Goal: Task Accomplishment & Management: Manage account settings

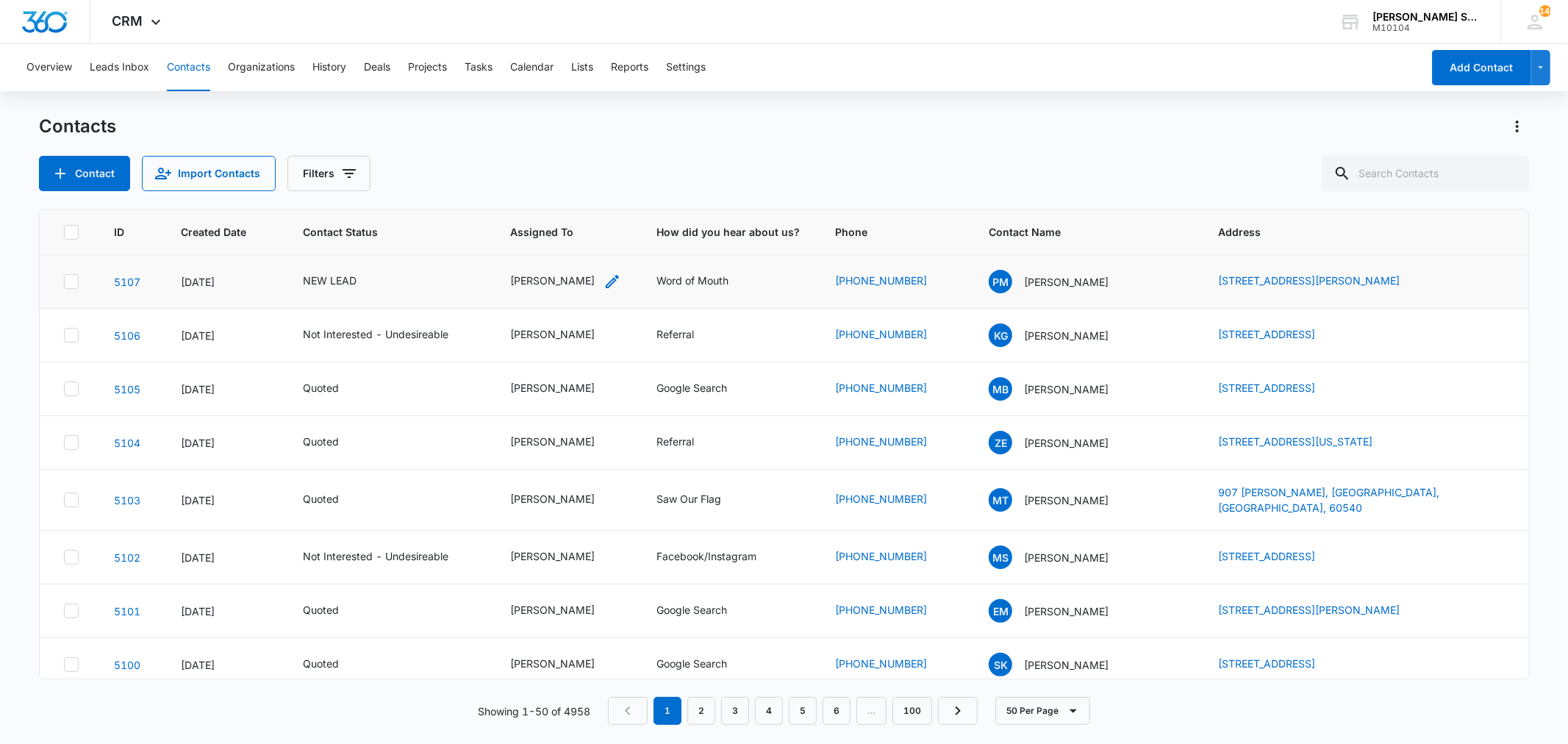
click at [584, 280] on div "[PERSON_NAME]" at bounding box center [552, 280] width 85 height 16
click at [585, 184] on icon "Remove Kenneth Florman" at bounding box center [580, 185] width 10 height 11
type input "ted"
click at [526, 247] on p "[PERSON_NAME]" at bounding box center [517, 238] width 44 height 16
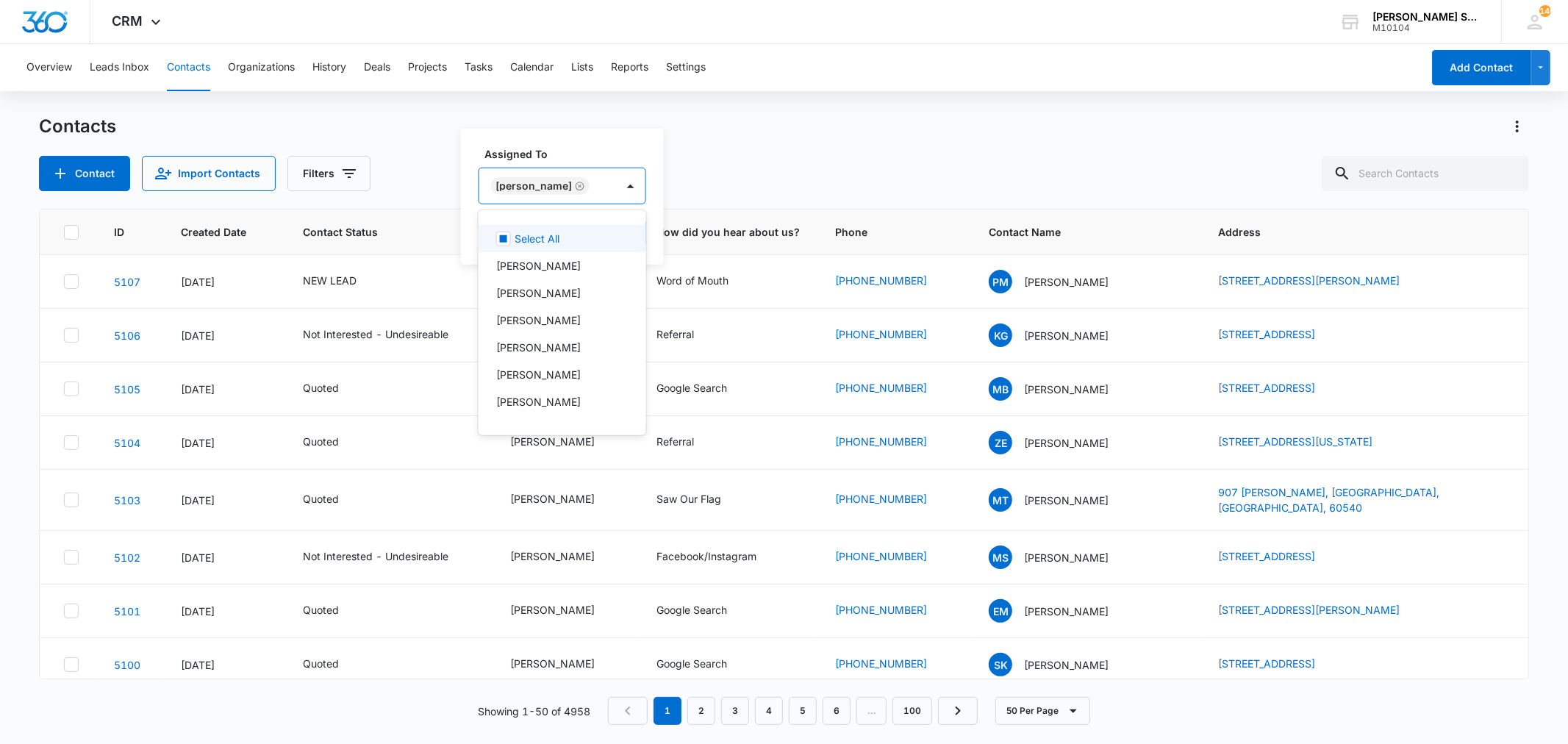
click at [632, 229] on div "Assigned To option Ted DiMayo, selected. 12 results available. Use Up and Down …" at bounding box center [562, 197] width 203 height 136
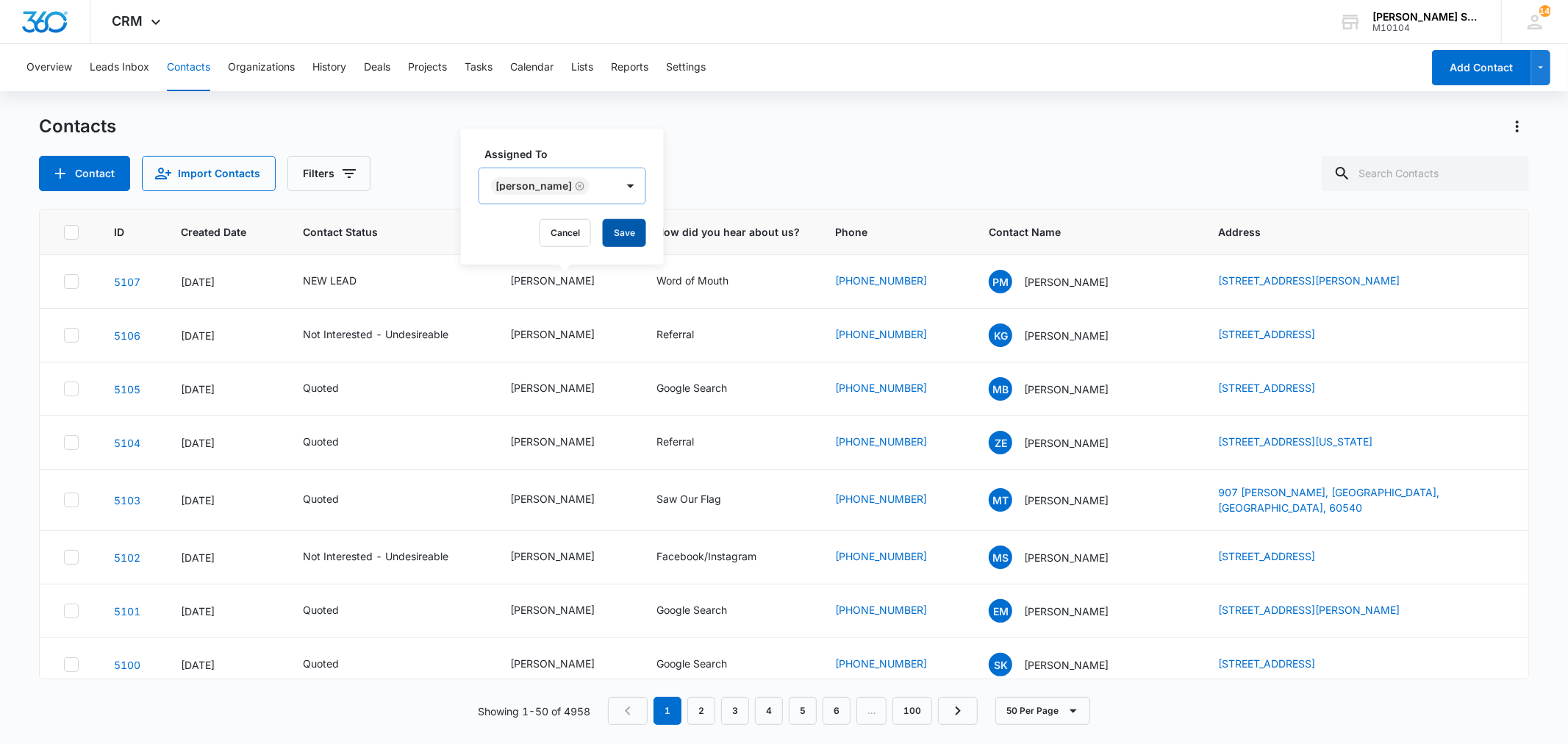
click at [618, 232] on button "Save" at bounding box center [625, 233] width 43 height 28
click at [321, 276] on div "NEW LEAD" at bounding box center [330, 280] width 54 height 16
click at [348, 185] on icon "Remove NEW LEAD" at bounding box center [345, 185] width 10 height 11
click at [378, 229] on button "Save" at bounding box center [389, 233] width 43 height 28
click at [156, 20] on icon at bounding box center [156, 26] width 18 height 18
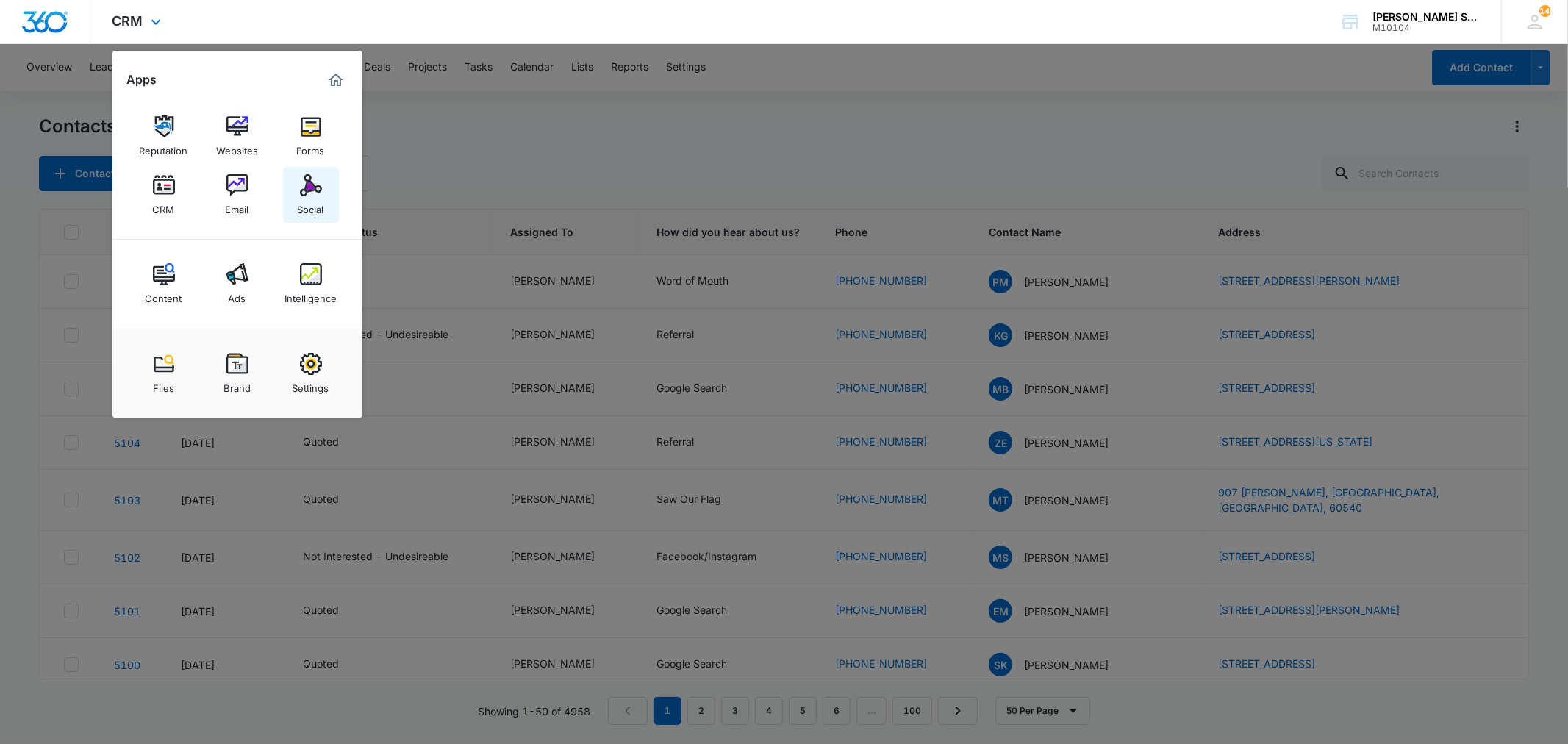
click at [310, 197] on div "Social" at bounding box center [311, 206] width 27 height 19
